Goal: Task Accomplishment & Management: Use online tool/utility

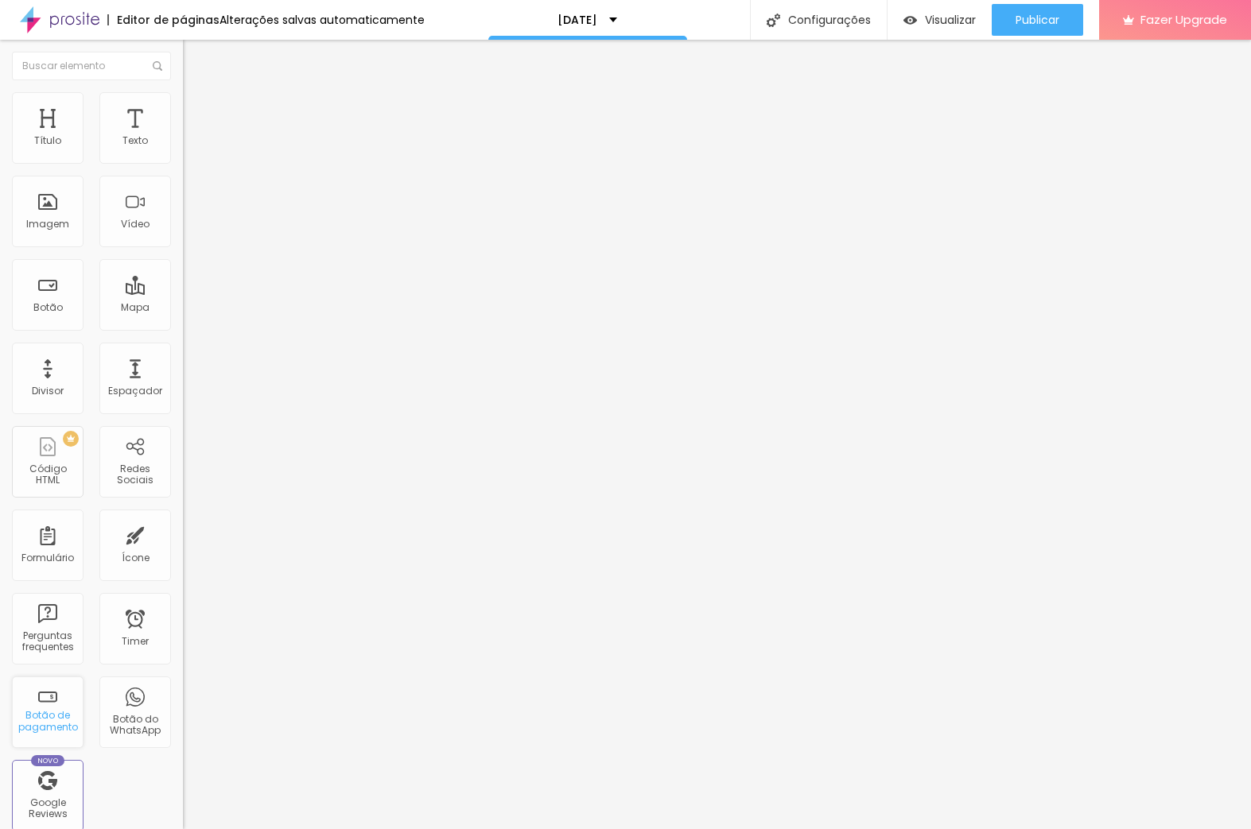
click at [56, 724] on div "Botão de pagamento" at bounding box center [47, 721] width 63 height 23
click at [195, 63] on img "button" at bounding box center [201, 58] width 13 height 13
click at [50, 722] on div "Botão de pagamento" at bounding box center [47, 721] width 63 height 23
click at [193, 152] on div "Luzes de [DATE]" at bounding box center [274, 145] width 162 height 14
click at [107, 829] on div "Luzes de [DATE]" at bounding box center [79, 841] width 151 height 10
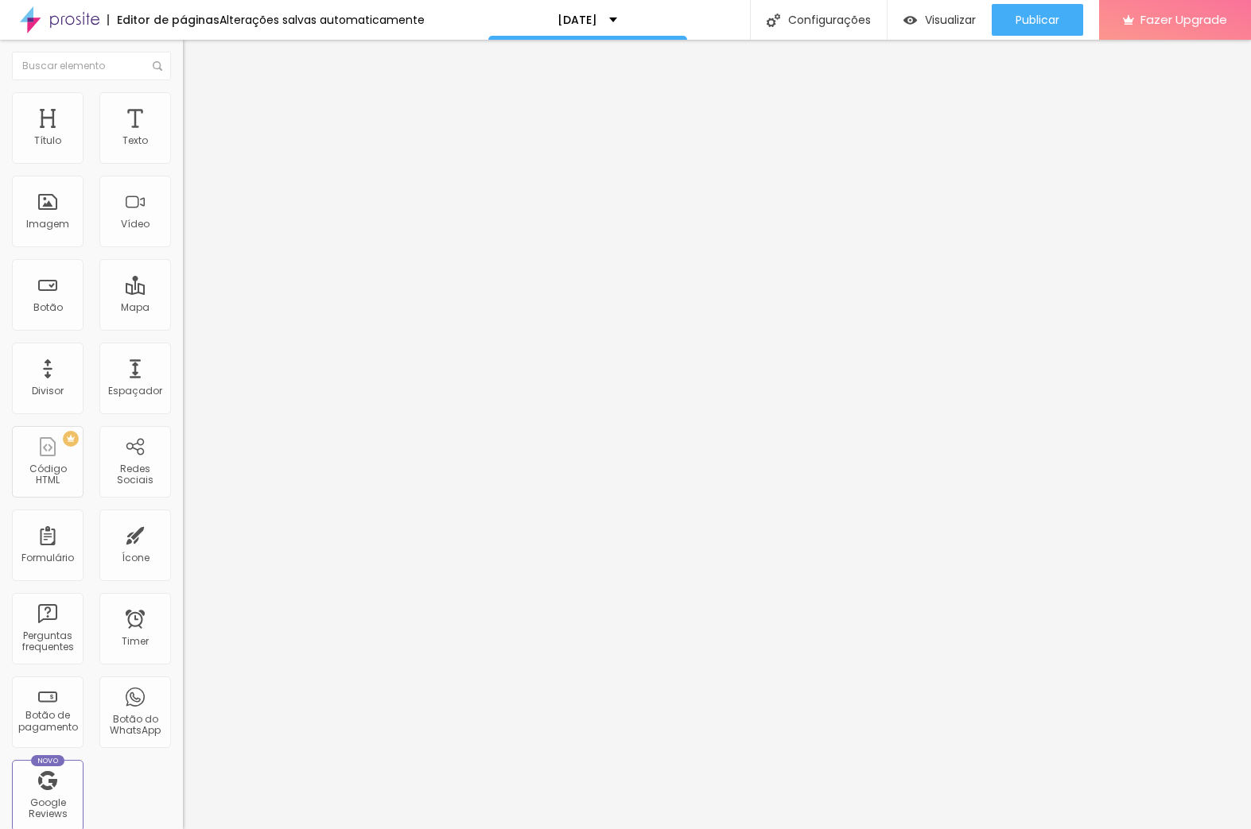
click at [197, 122] on span "Avançado" at bounding box center [223, 116] width 52 height 14
click at [197, 107] on span "Conteúdo" at bounding box center [221, 100] width 49 height 14
click at [183, 164] on img at bounding box center [188, 162] width 10 height 10
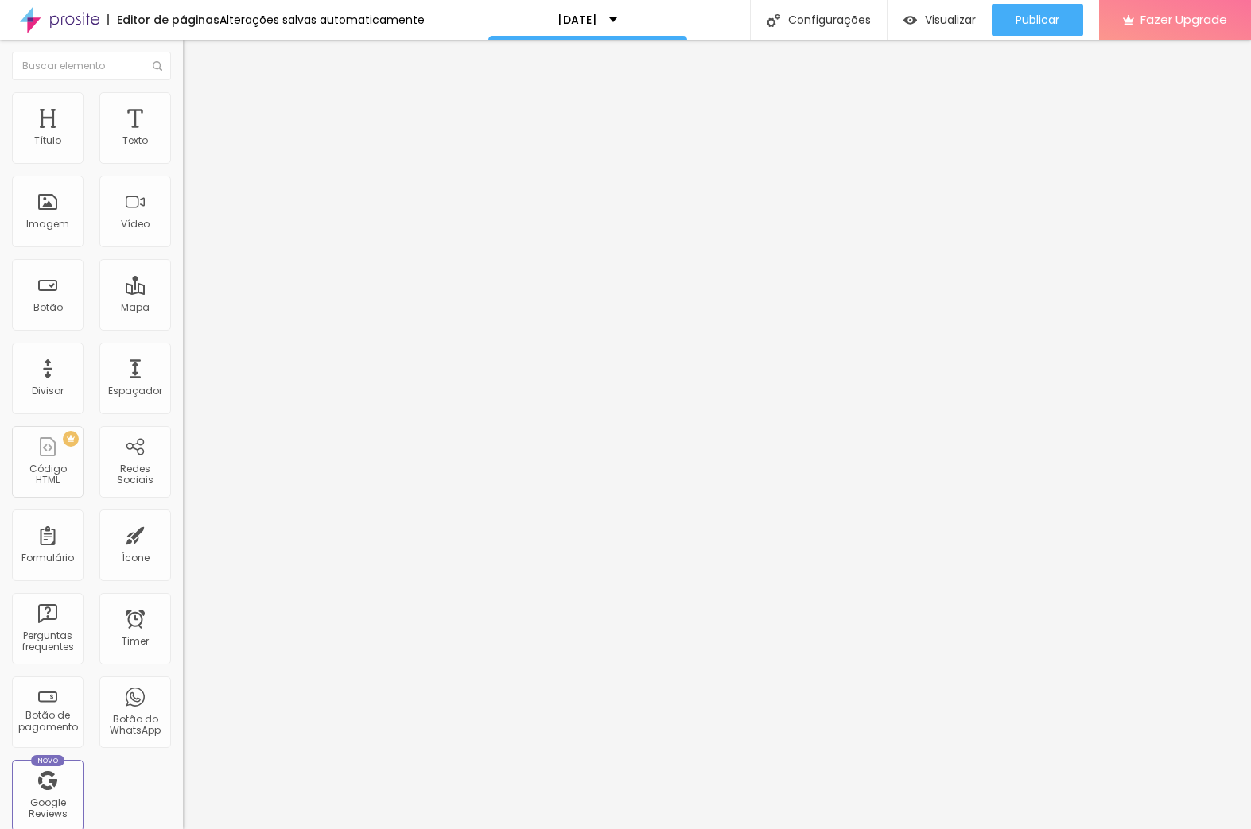
click at [881, 27] on div "Visualizar" at bounding box center [939, 20] width 72 height 32
click at [881, 20] on span "Publicar" at bounding box center [1038, 20] width 44 height 13
click at [881, 23] on button "Publicar" at bounding box center [1037, 20] width 91 height 32
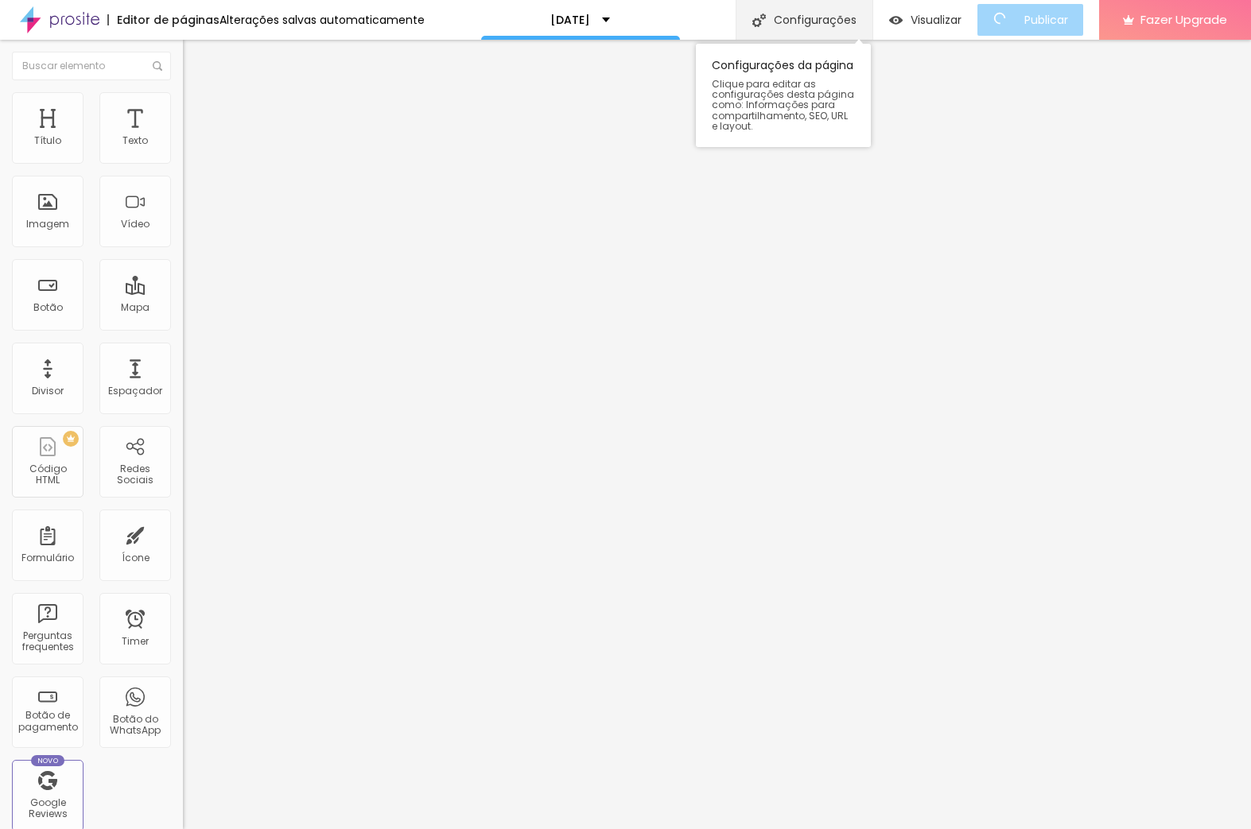
click at [839, 17] on div "Configurações" at bounding box center [804, 20] width 137 height 40
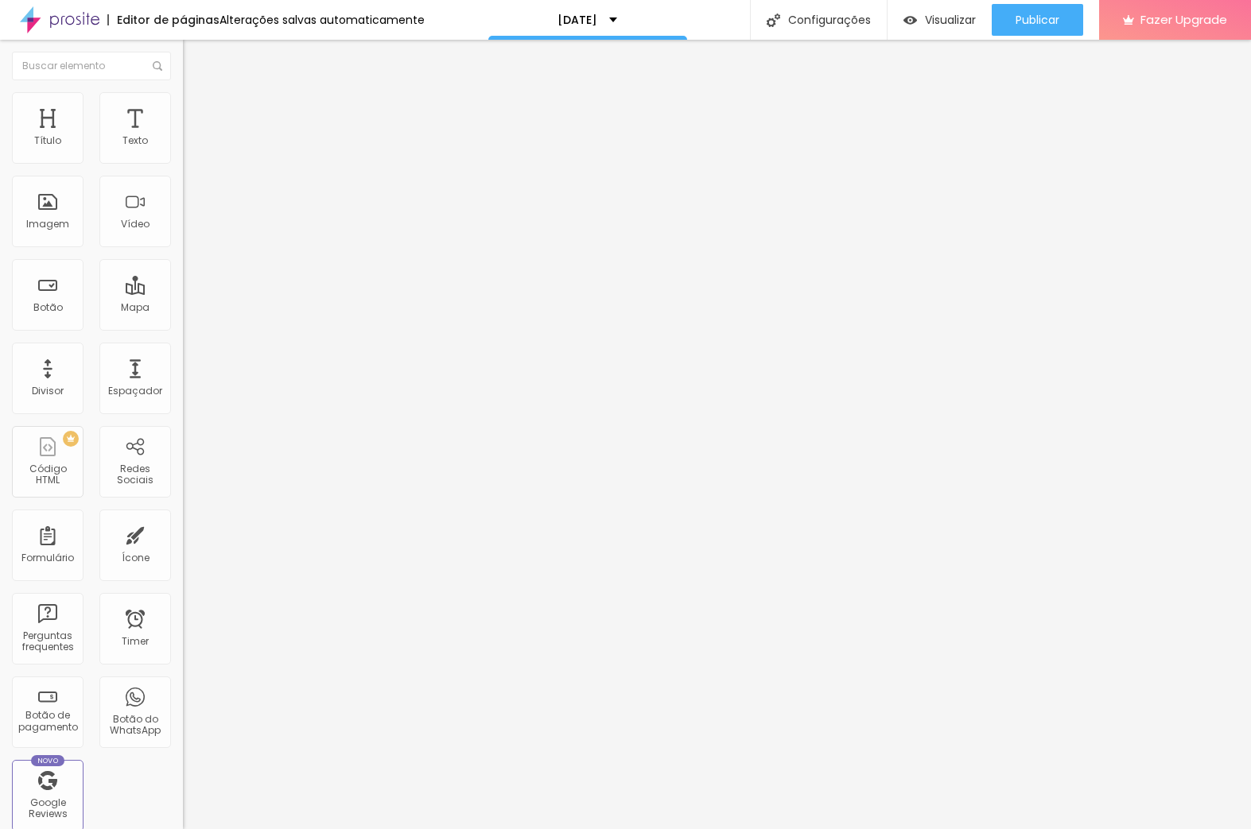
click at [611, 25] on div "[DATE]" at bounding box center [587, 20] width 199 height 40
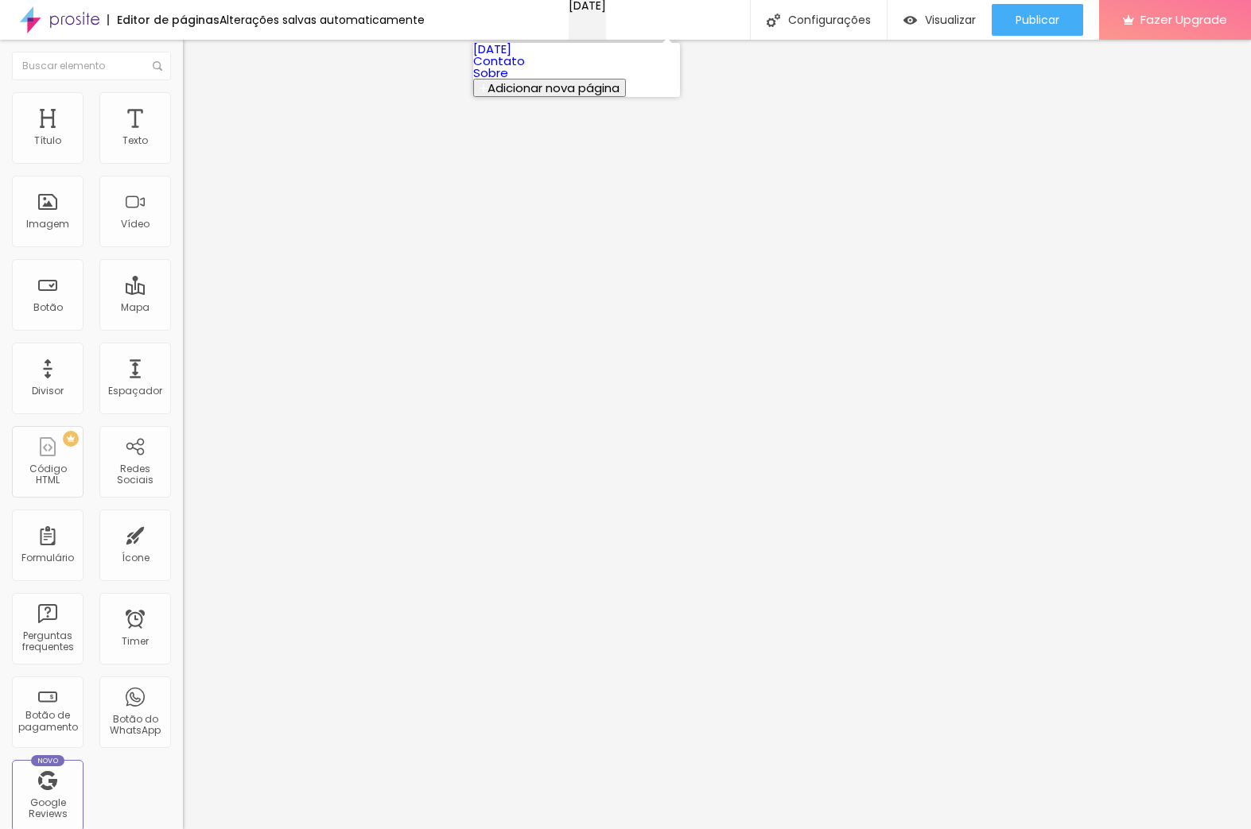
click at [606, 11] on div "[DATE]" at bounding box center [587, 5] width 37 height 11
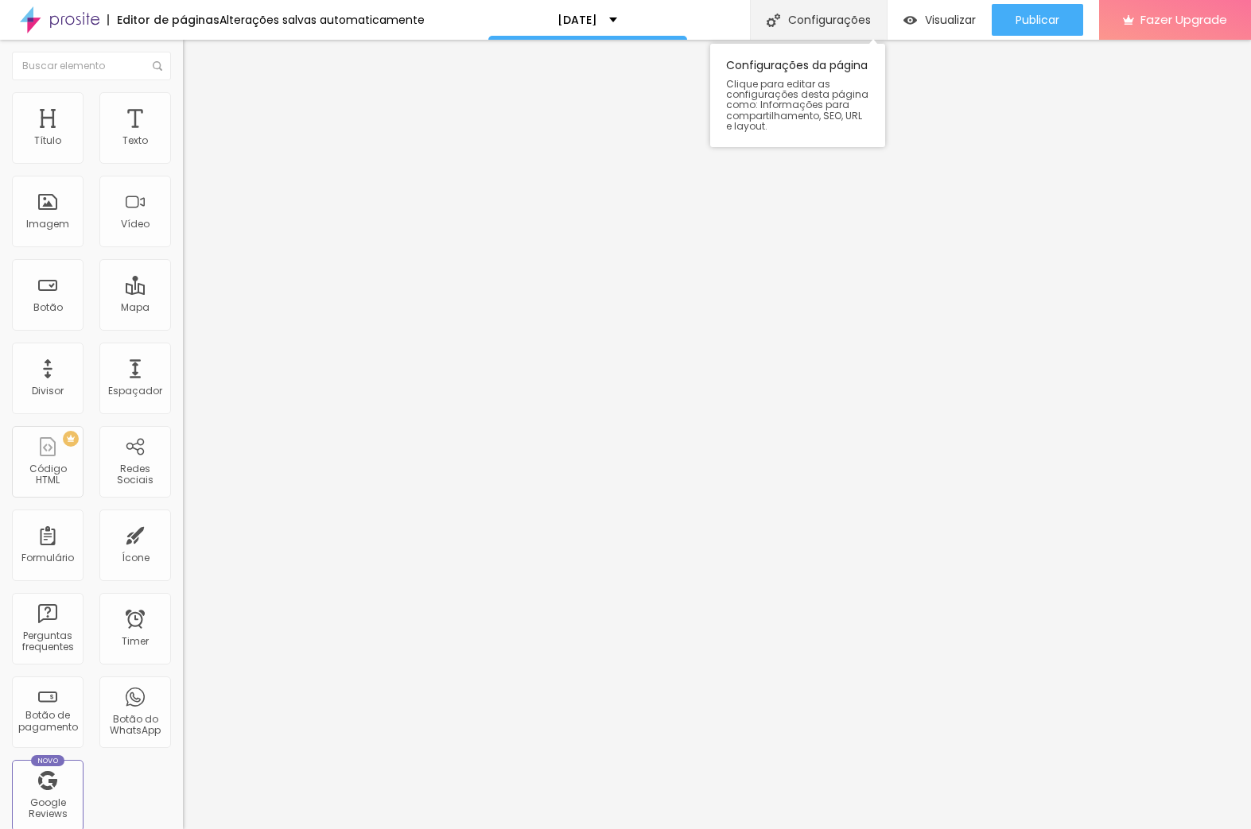
click at [788, 22] on div "Configurações" at bounding box center [818, 20] width 137 height 40
